Goal: Transaction & Acquisition: Purchase product/service

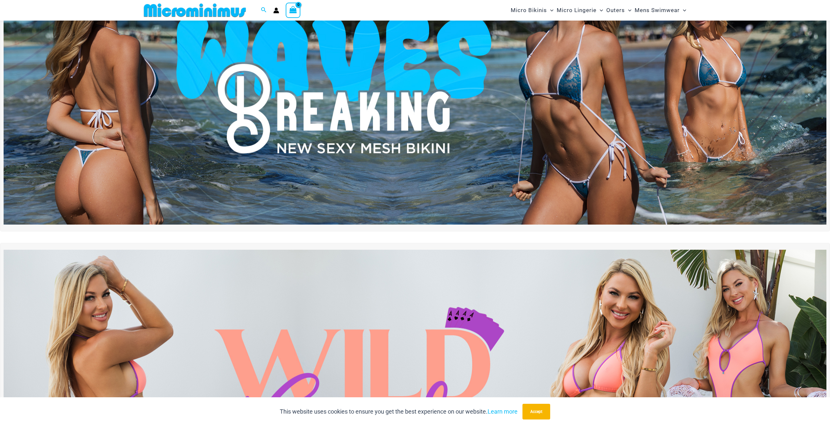
scroll to position [59, 0]
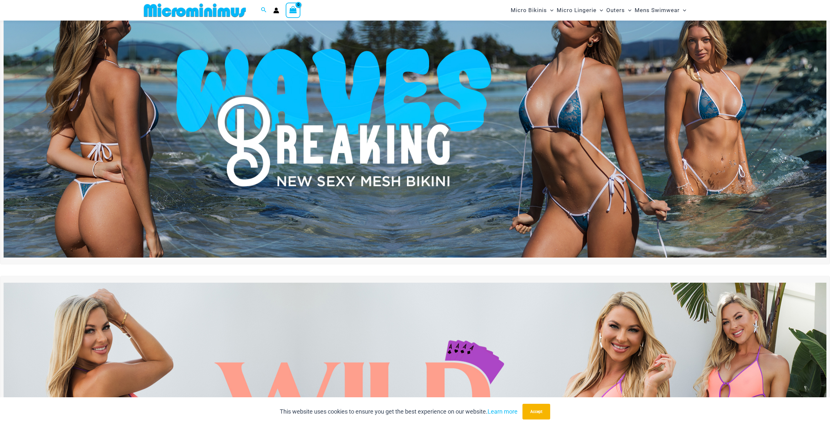
click at [331, 130] on img at bounding box center [415, 117] width 823 height 279
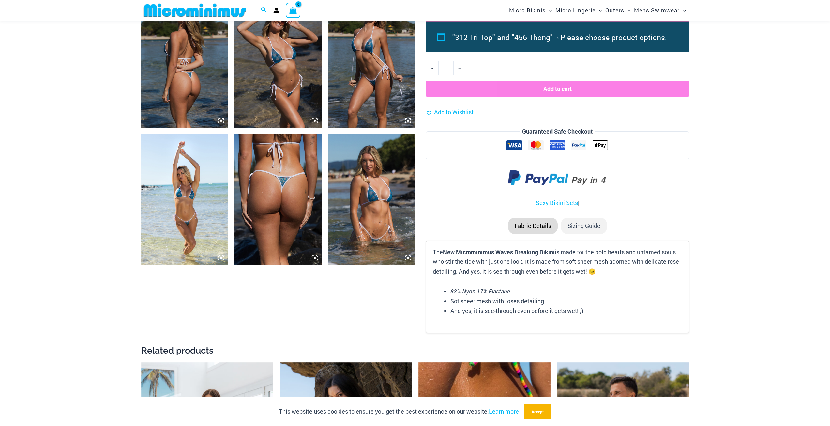
scroll to position [614, 0]
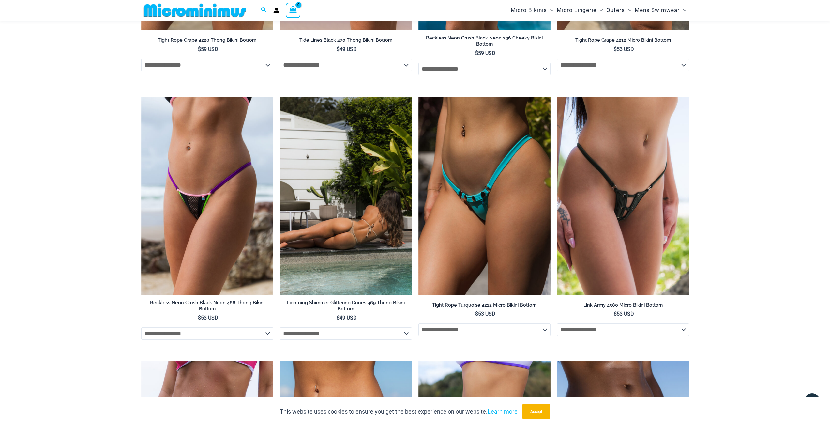
scroll to position [2045, 0]
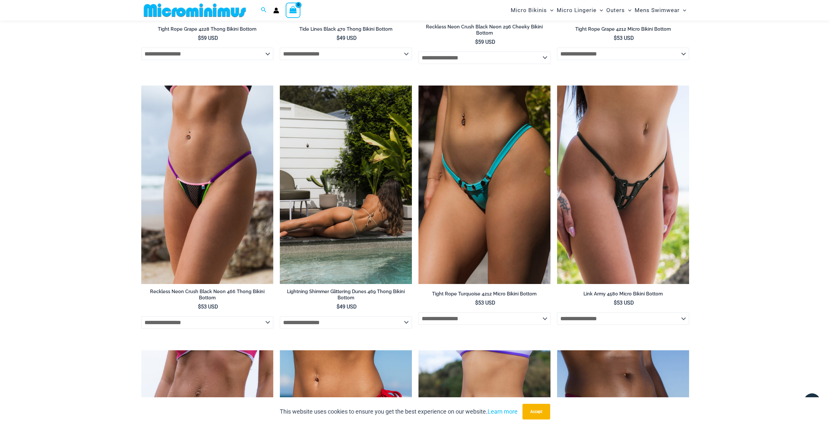
click at [342, 159] on img at bounding box center [346, 184] width 132 height 198
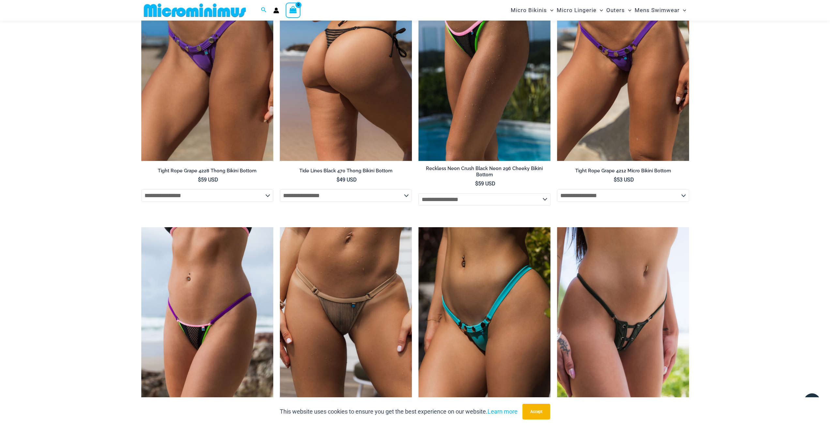
scroll to position [1849, 0]
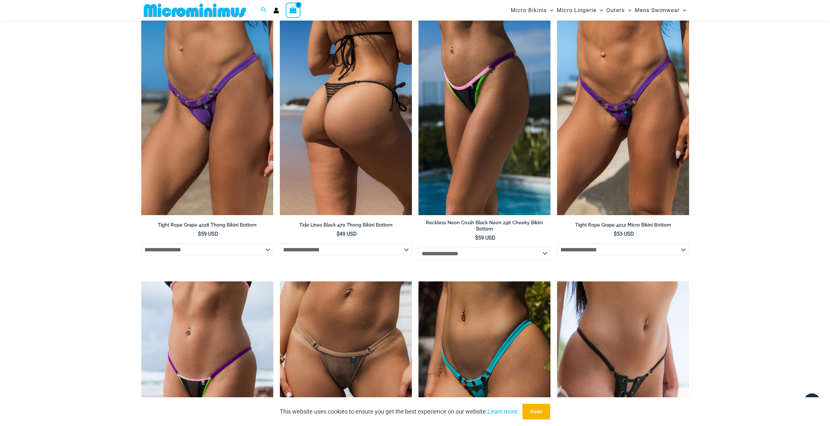
click at [336, 142] on img at bounding box center [346, 116] width 132 height 198
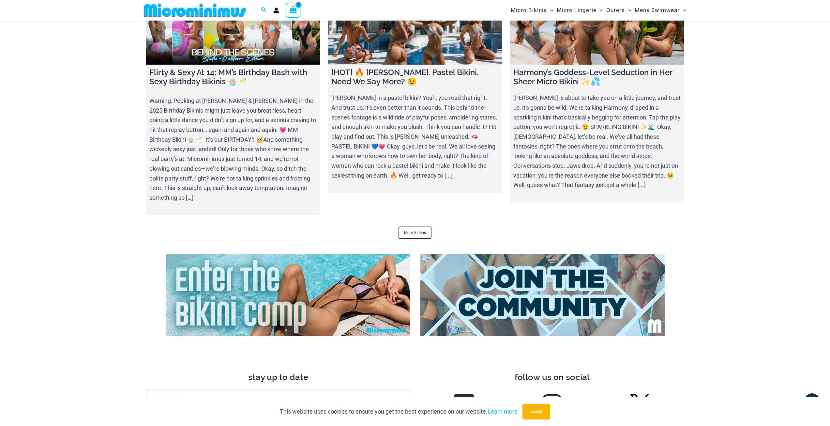
scroll to position [2599, 0]
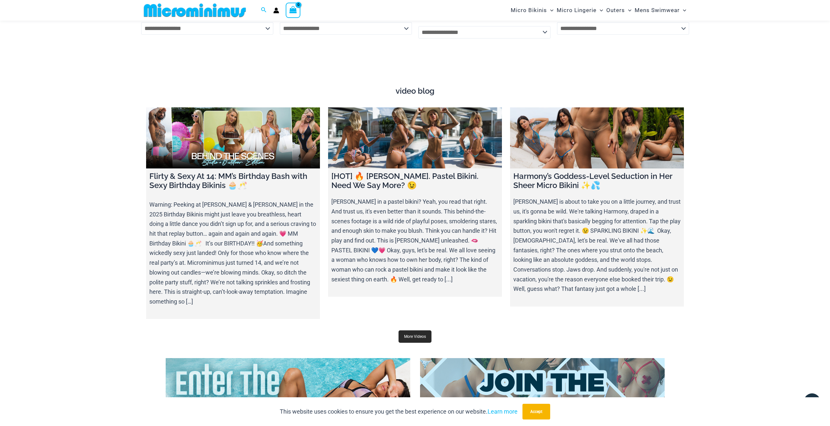
click at [418, 330] on link "More Videos" at bounding box center [415, 336] width 33 height 12
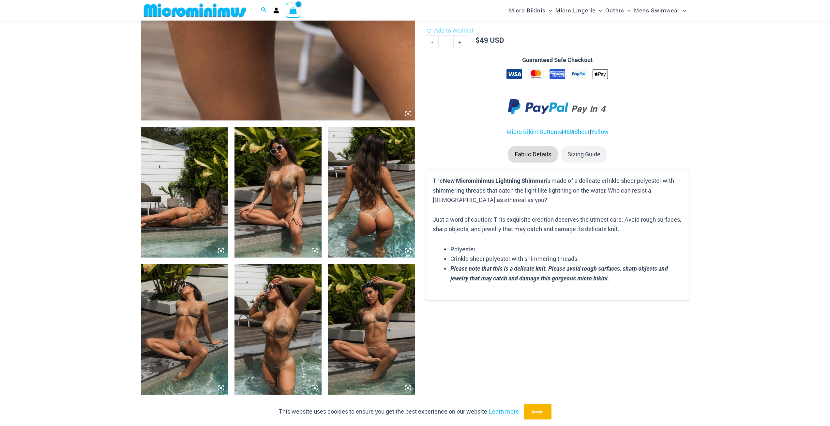
scroll to position [353, 0]
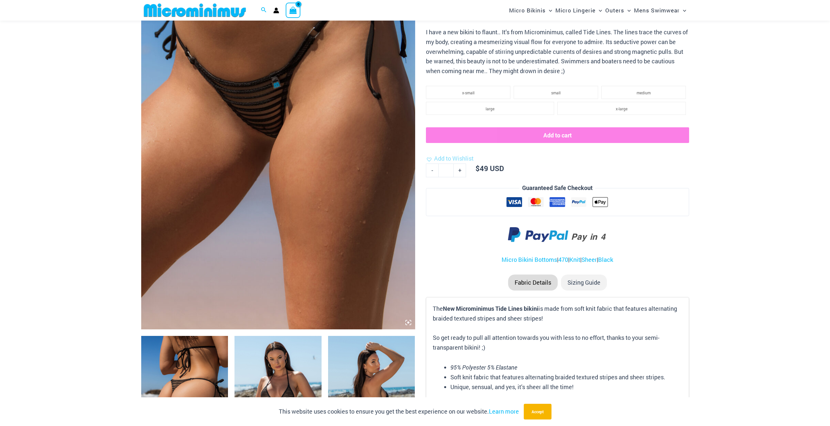
scroll to position [92, 0]
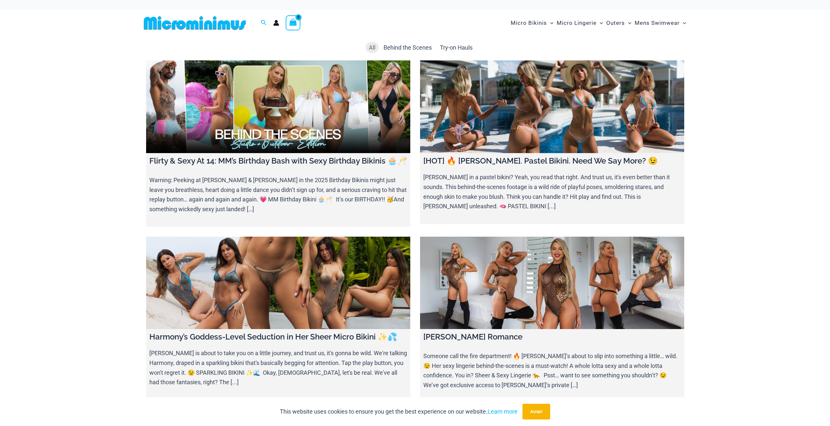
click at [313, 123] on link at bounding box center [278, 106] width 264 height 93
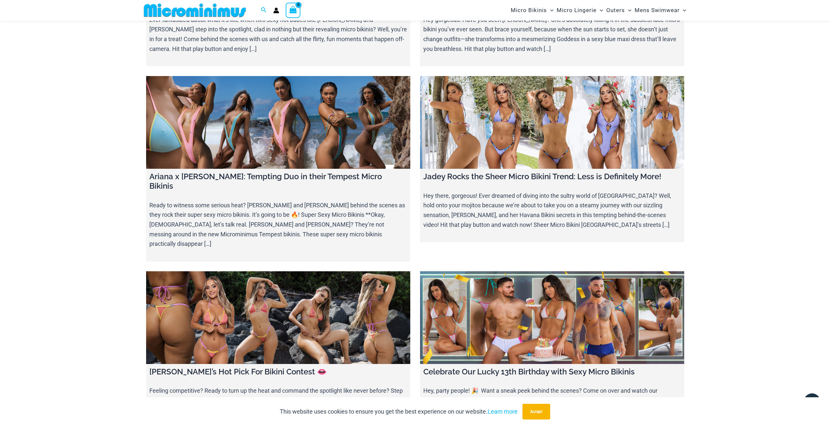
scroll to position [1658, 0]
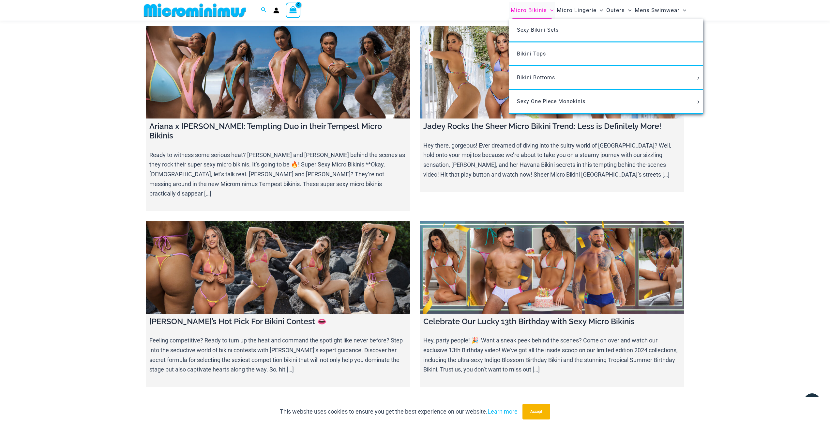
click at [520, 8] on span "Micro Bikinis" at bounding box center [529, 10] width 36 height 17
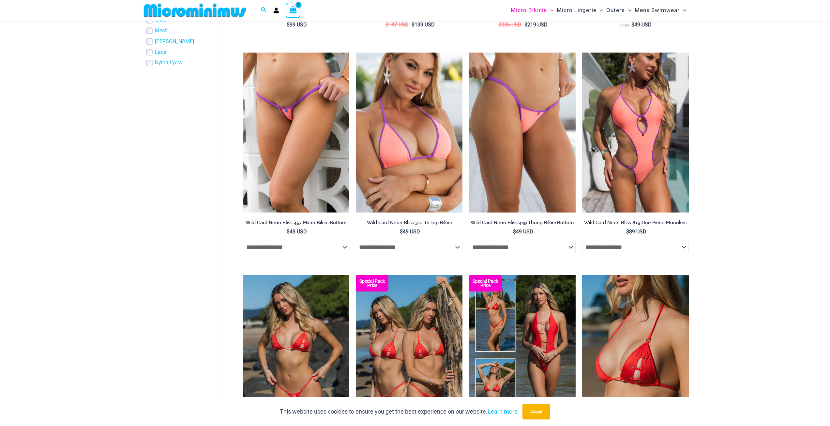
scroll to position [484, 0]
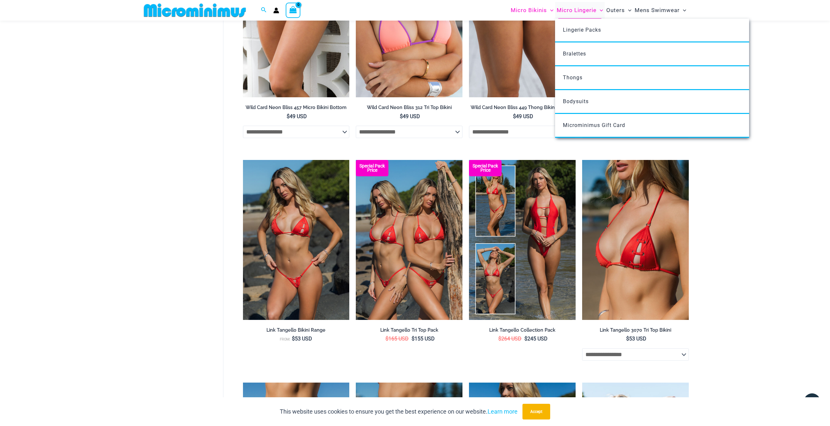
click at [583, 8] on span "Micro Lingerie" at bounding box center [577, 10] width 40 height 17
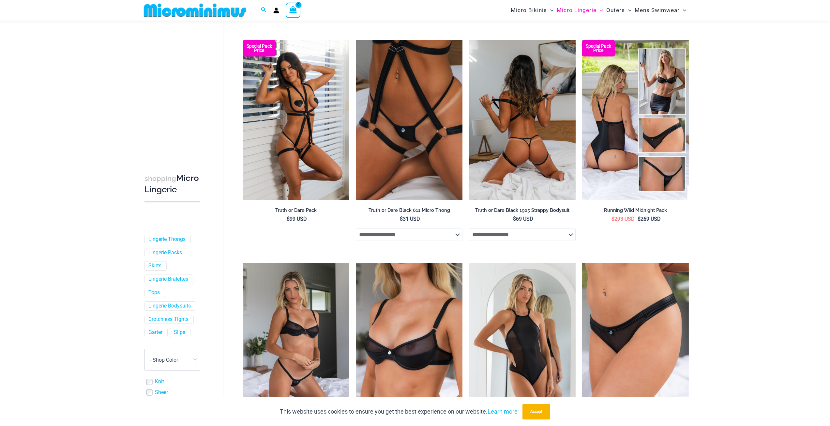
scroll to position [60, 0]
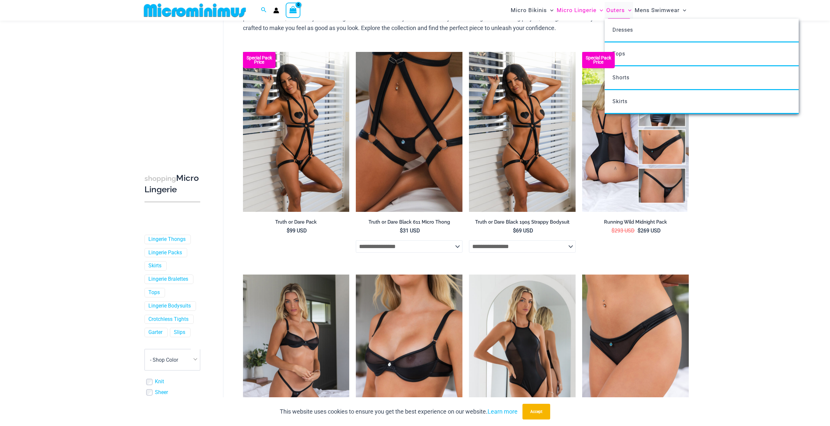
click at [611, 12] on span "Outers" at bounding box center [615, 10] width 19 height 17
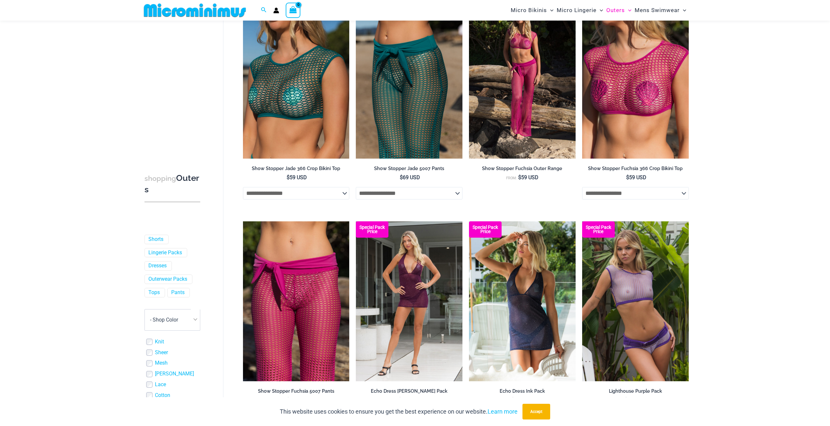
scroll to position [320, 0]
